Goal: Task Accomplishment & Management: Complete application form

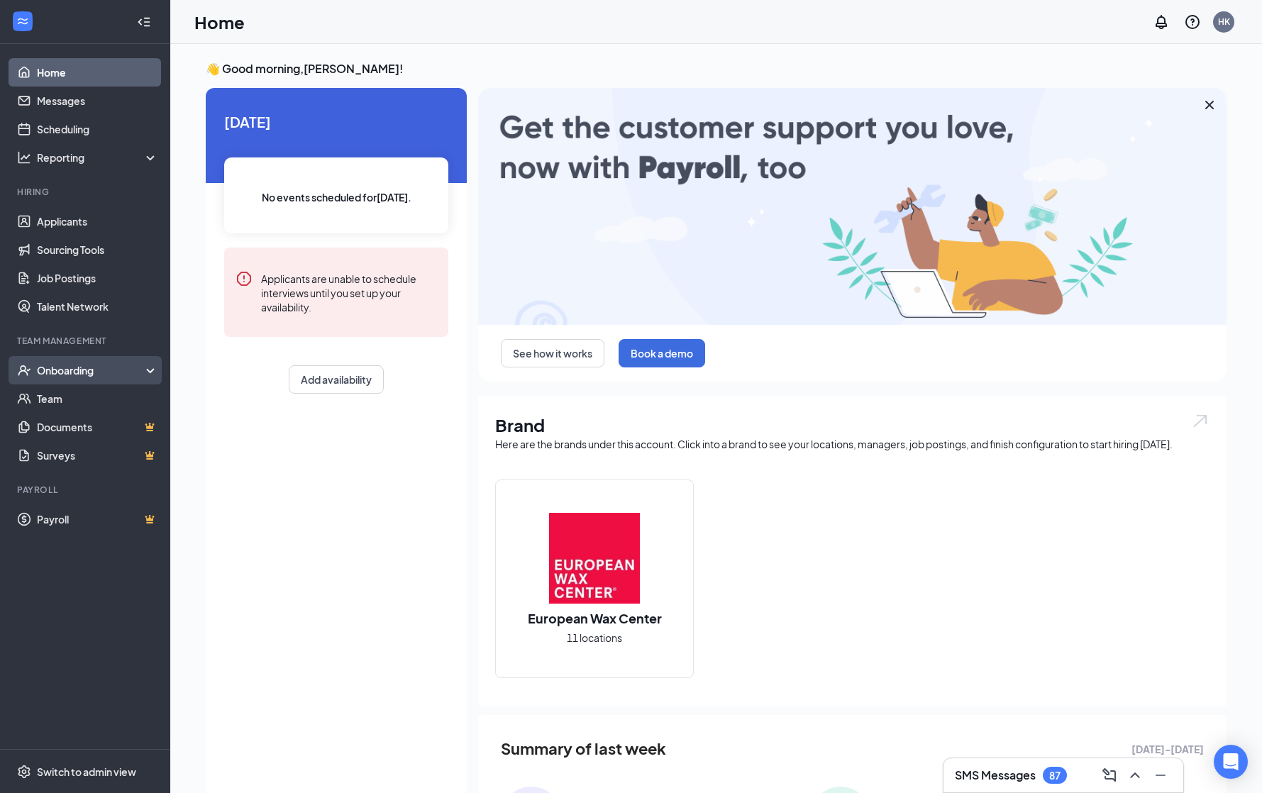
click at [82, 377] on div "Onboarding" at bounding box center [91, 370] width 109 height 14
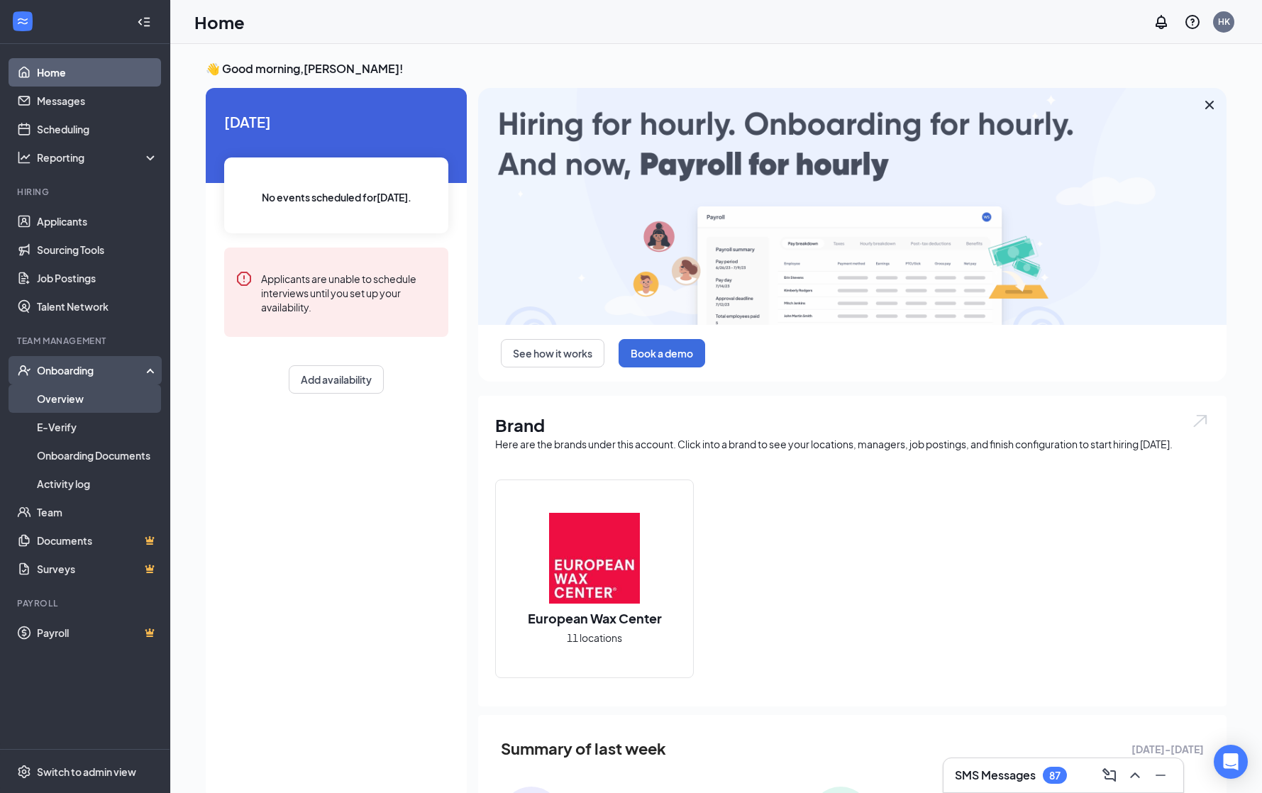
click at [85, 395] on link "Overview" at bounding box center [97, 398] width 121 height 28
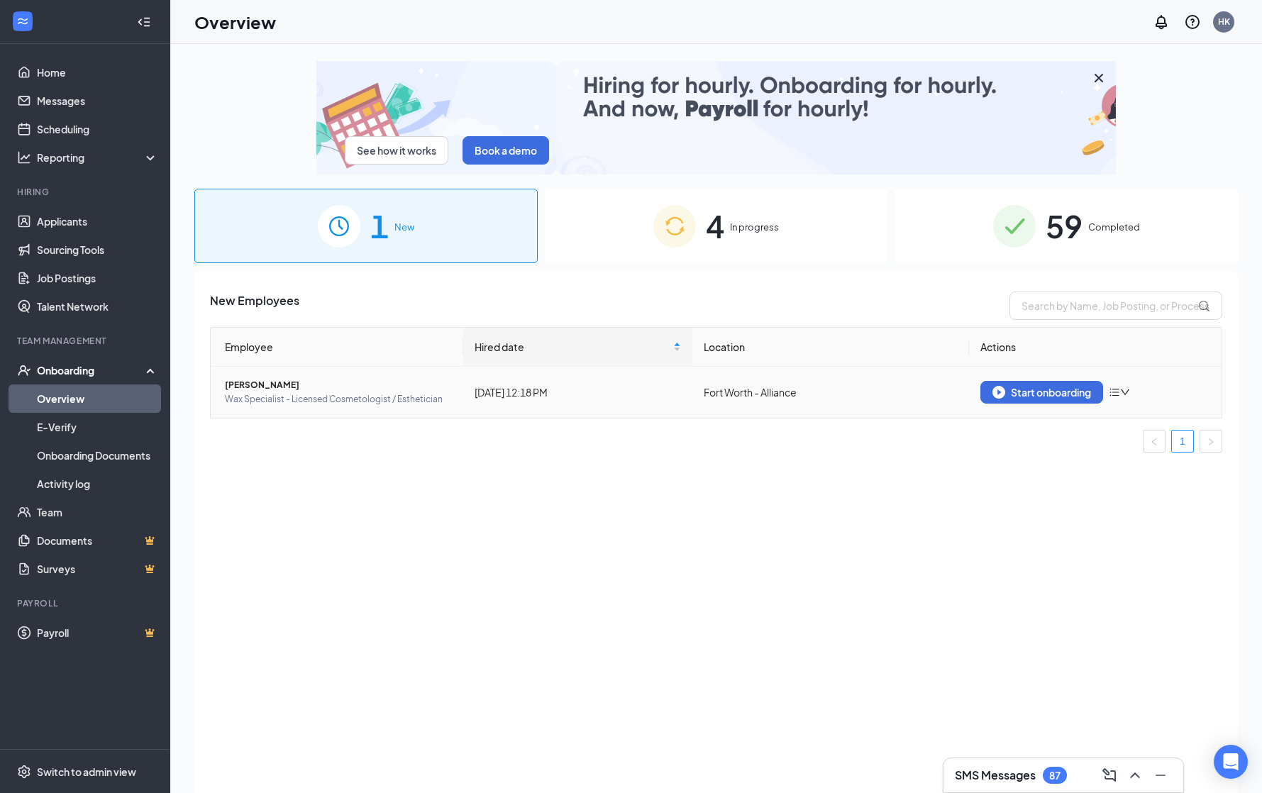
click at [318, 390] on span "[PERSON_NAME]" at bounding box center [338, 385] width 227 height 14
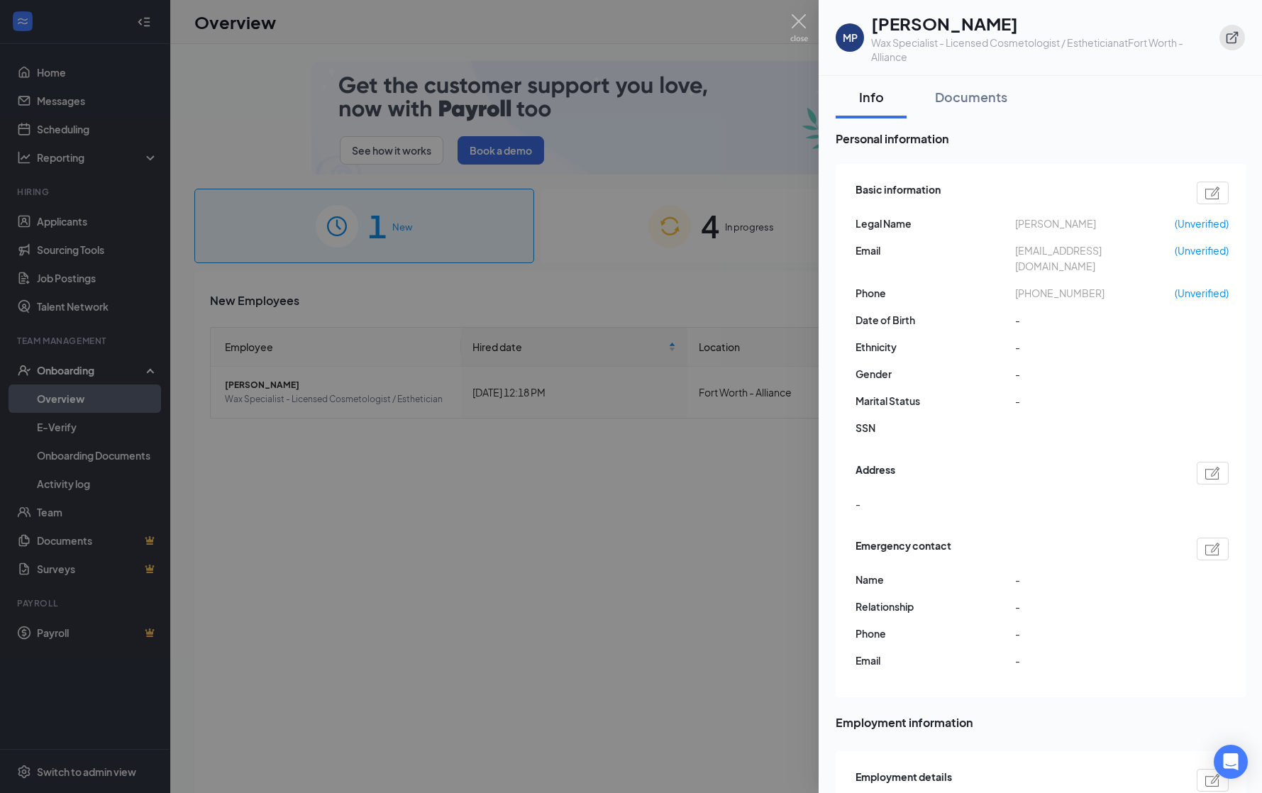
click at [1239, 34] on button "button" at bounding box center [1232, 38] width 26 height 26
click at [650, 450] on div at bounding box center [631, 396] width 1262 height 793
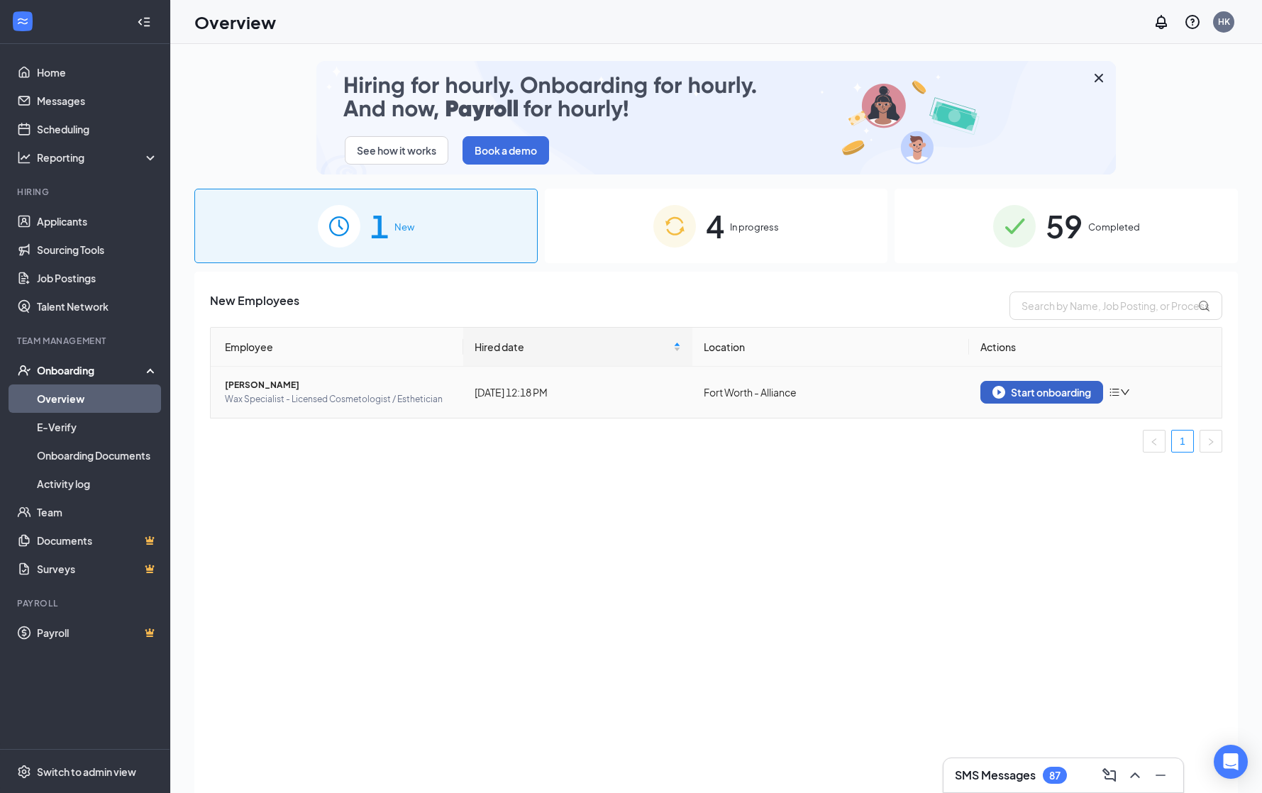
click at [1023, 391] on div "Start onboarding" at bounding box center [1041, 392] width 99 height 13
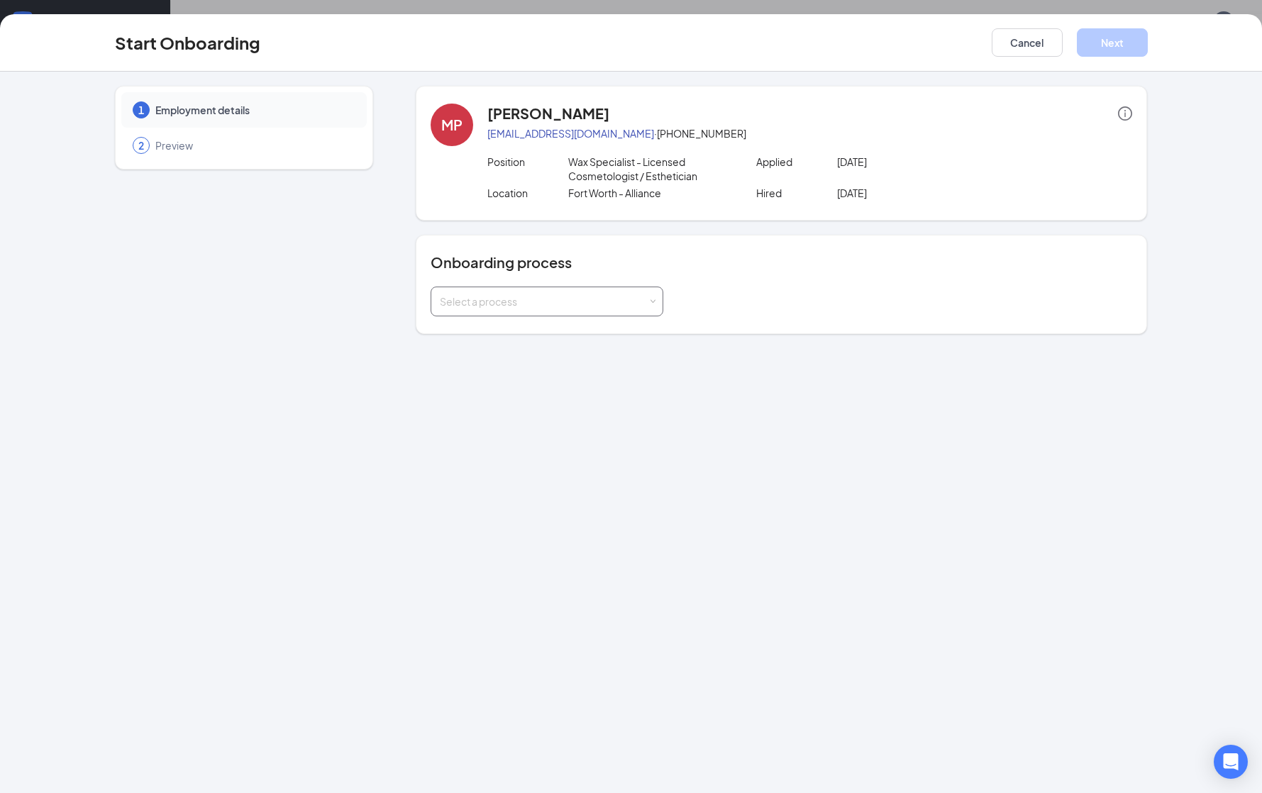
click at [509, 316] on div "Onboarding process Select a process" at bounding box center [781, 284] width 731 height 99
click at [512, 311] on div "Select a process" at bounding box center [547, 301] width 214 height 28
click at [502, 329] on li "WOTC EWC" at bounding box center [547, 332] width 233 height 26
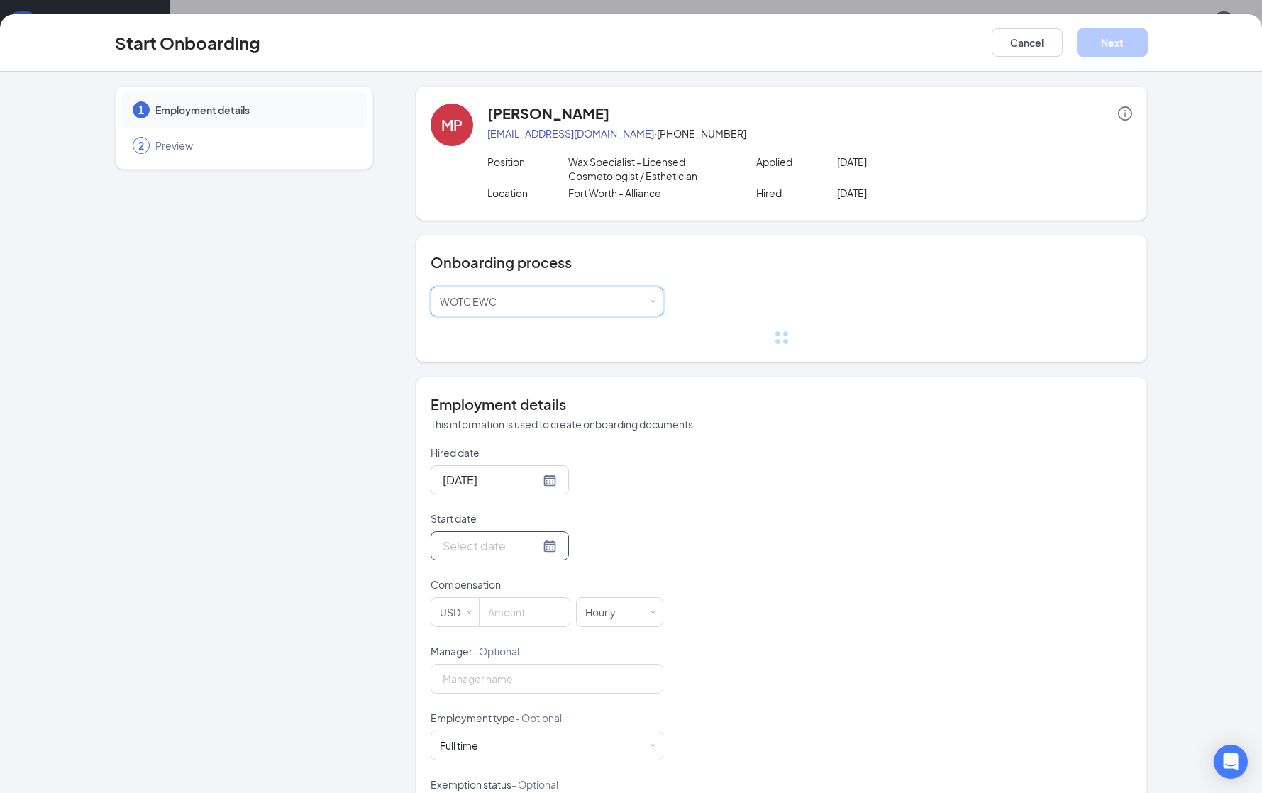
click at [534, 550] on div at bounding box center [500, 546] width 114 height 18
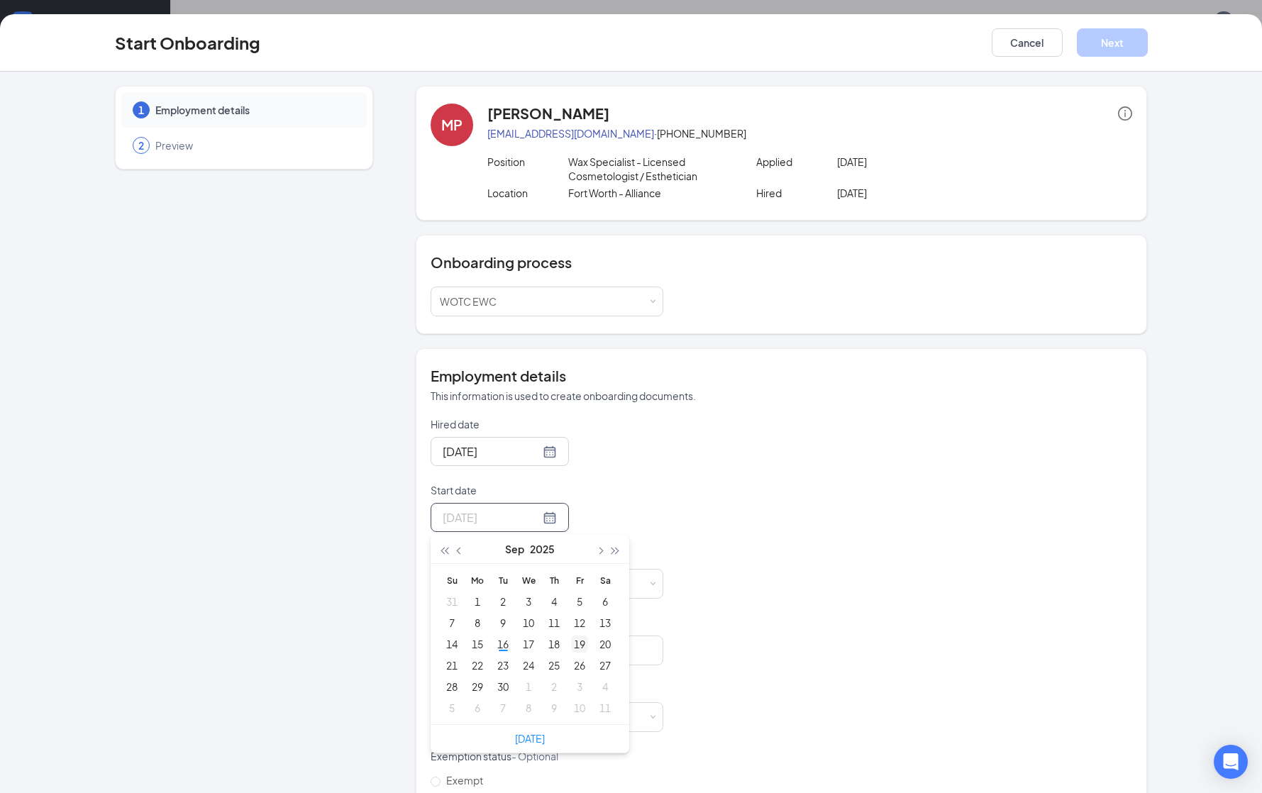
type input "Sep 19, 2025"
click at [577, 643] on div "19" at bounding box center [579, 644] width 17 height 17
click at [528, 589] on input at bounding box center [525, 584] width 90 height 28
type input "2"
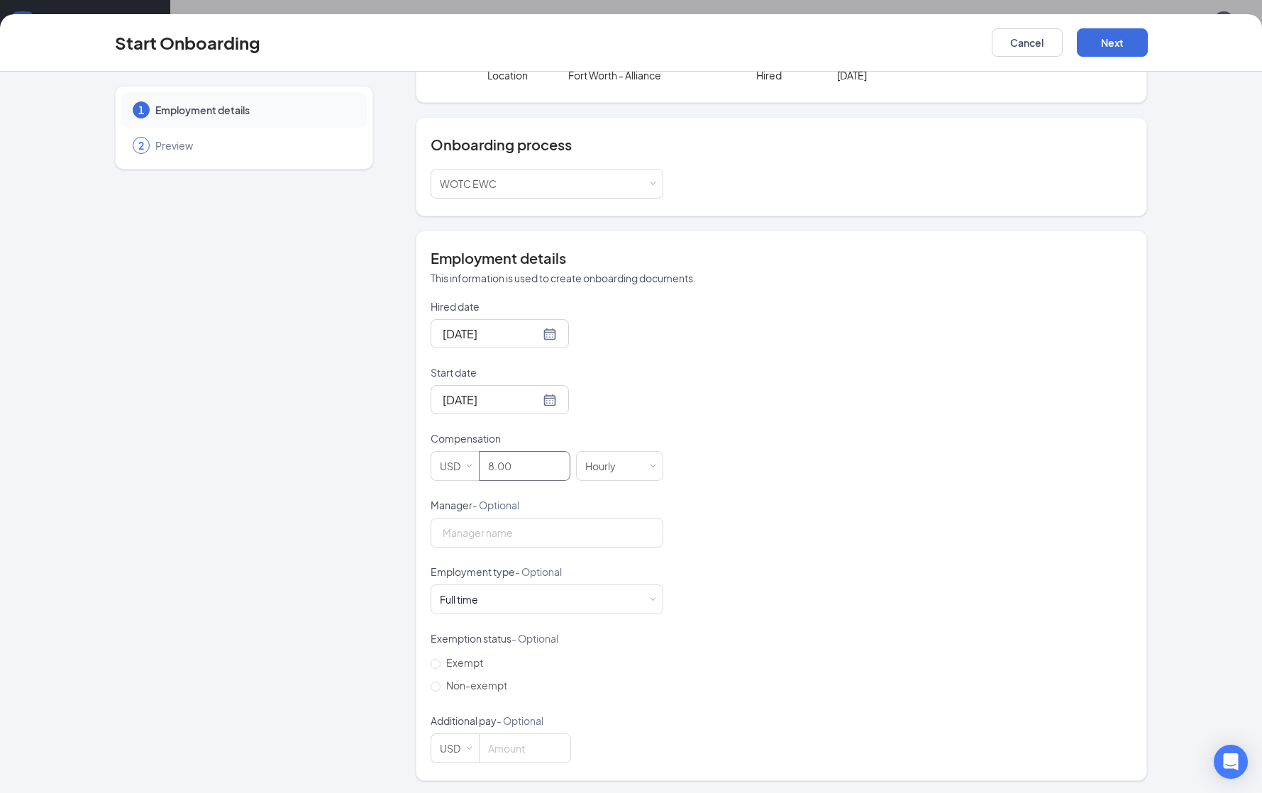
scroll to position [120, 0]
type input "8"
click at [518, 744] on input at bounding box center [525, 746] width 91 height 28
click at [1109, 47] on button "Next" at bounding box center [1112, 42] width 71 height 28
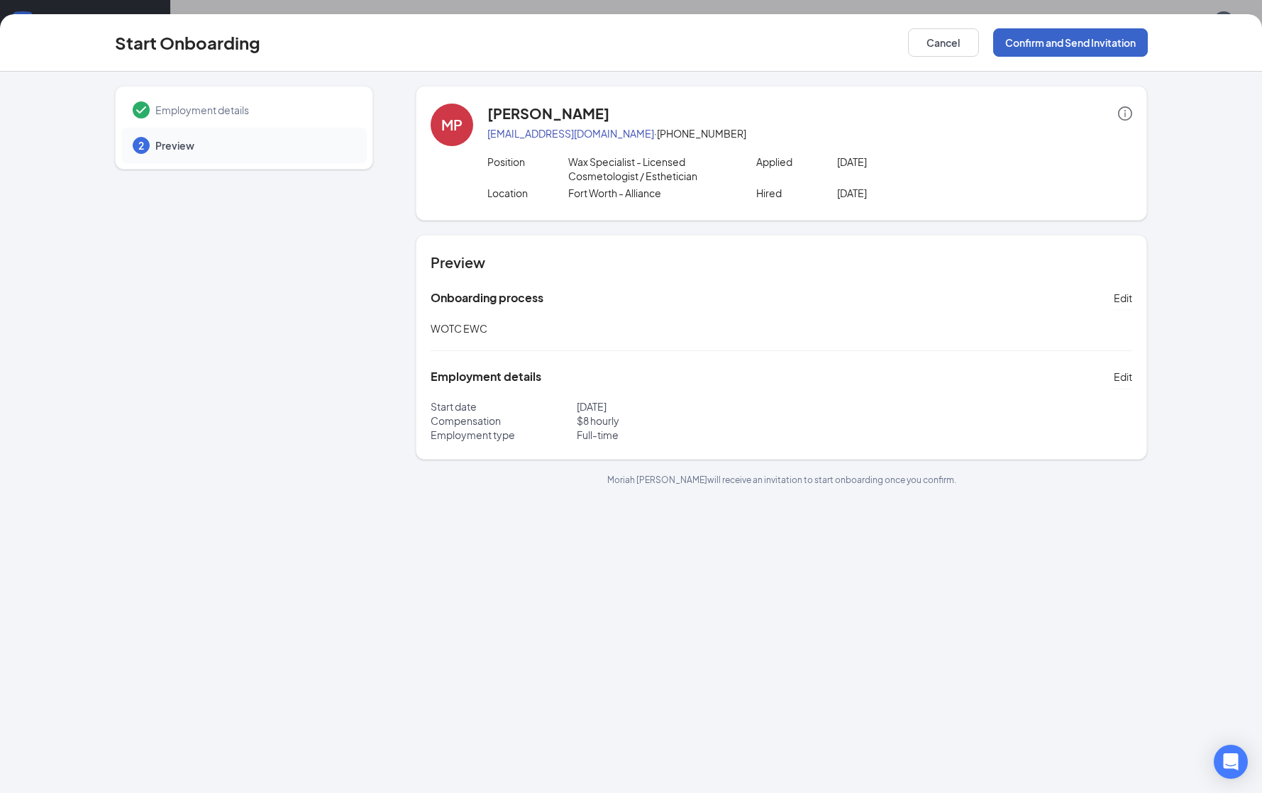
click at [1068, 48] on button "Confirm and Send Invitation" at bounding box center [1070, 42] width 155 height 28
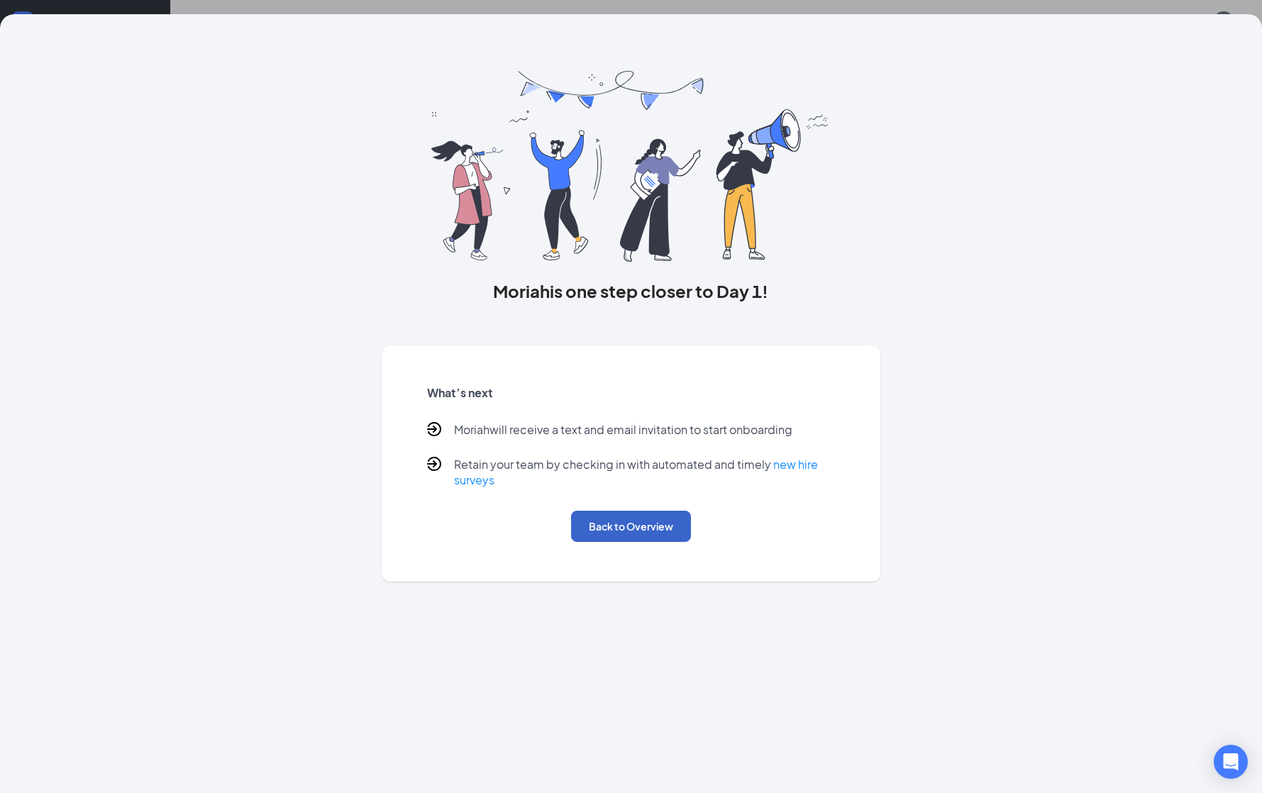
click at [641, 511] on button "Back to Overview" at bounding box center [631, 526] width 120 height 31
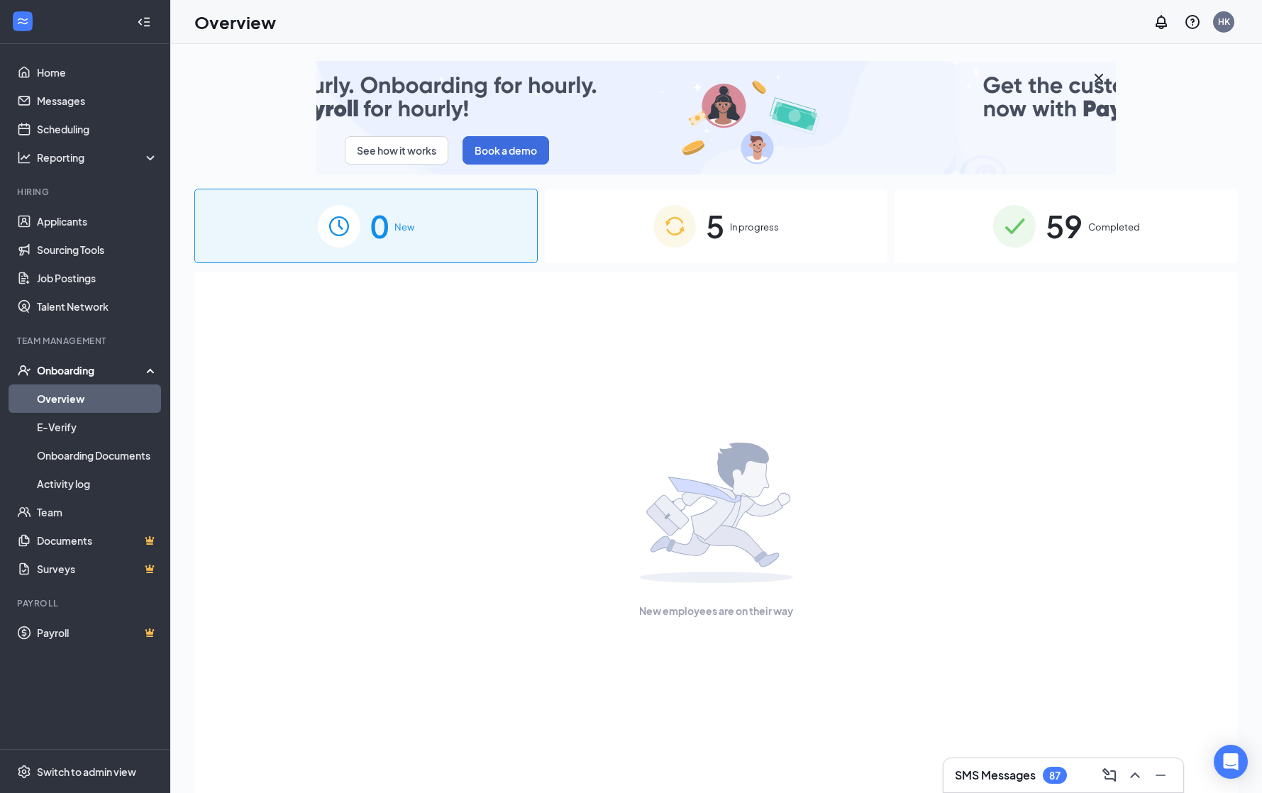
click at [718, 240] on span "5" at bounding box center [715, 225] width 18 height 49
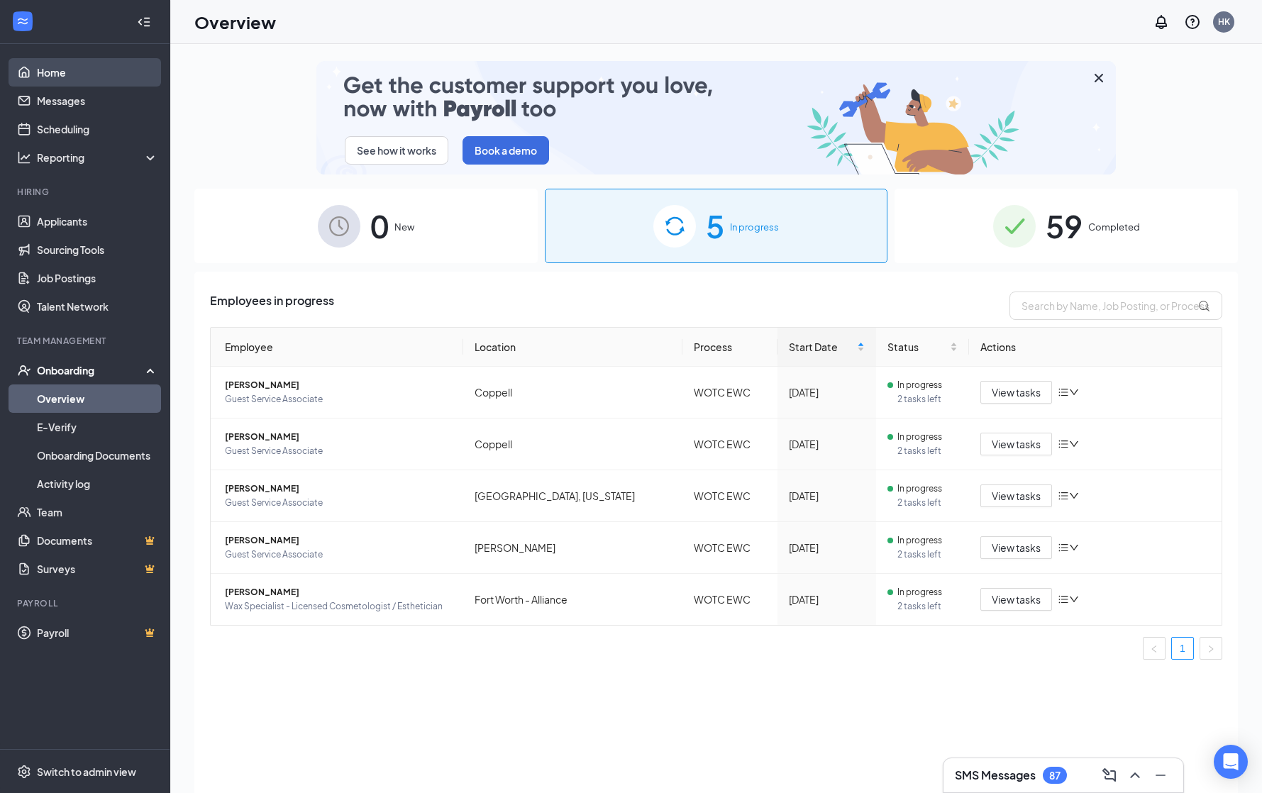
click at [64, 74] on link "Home" at bounding box center [97, 72] width 121 height 28
